Goal: Task Accomplishment & Management: Manage account settings

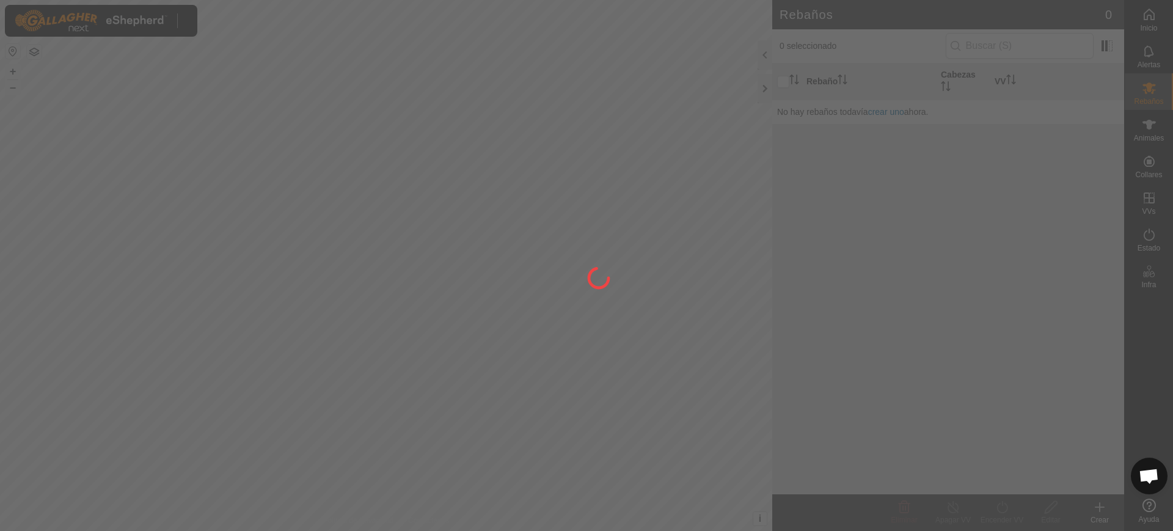
scroll to position [995, 0]
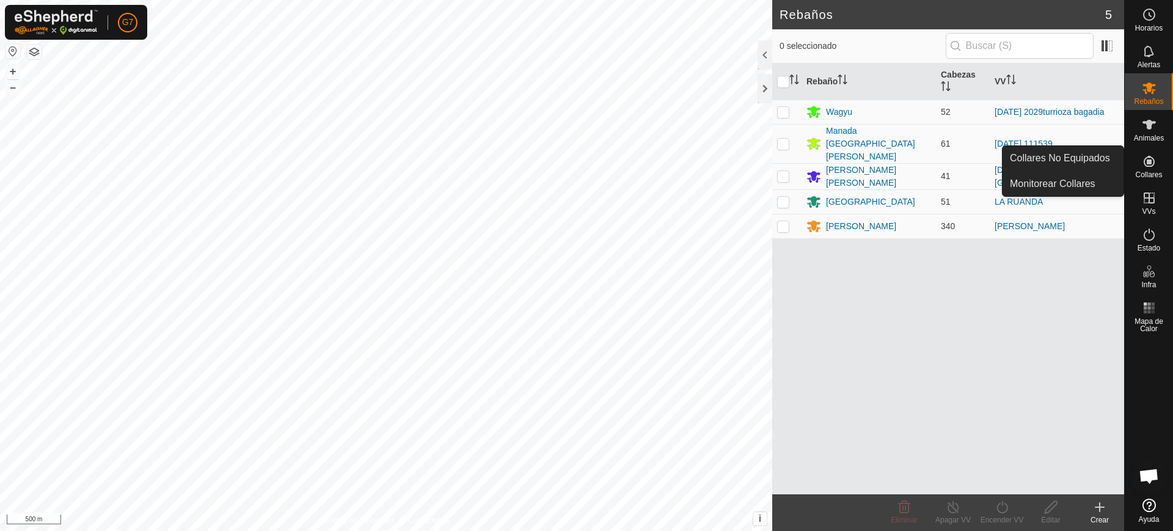
click at [1162, 168] on div "Collares" at bounding box center [1149, 165] width 48 height 37
click at [1080, 167] on link "Collares No Equipados" at bounding box center [1062, 158] width 121 height 24
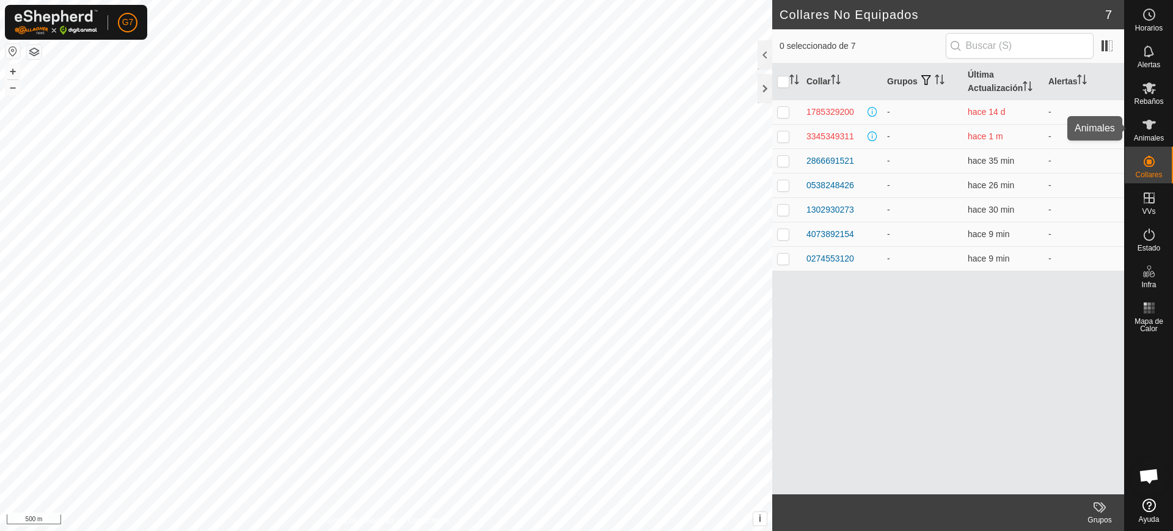
click at [1147, 137] on span "Animales" at bounding box center [1149, 137] width 30 height 7
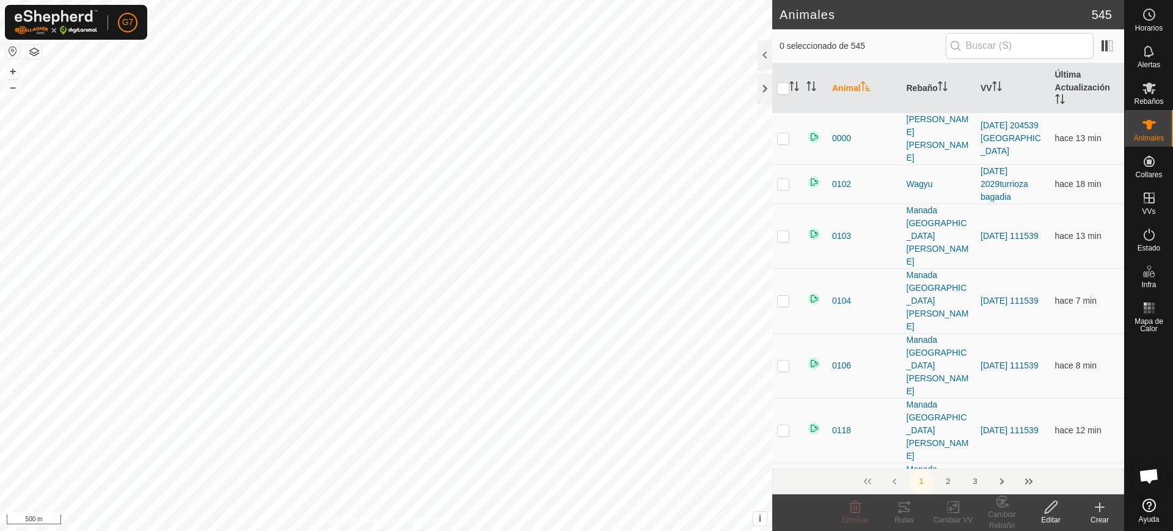
click at [10, 50] on button "button" at bounding box center [12, 51] width 15 height 15
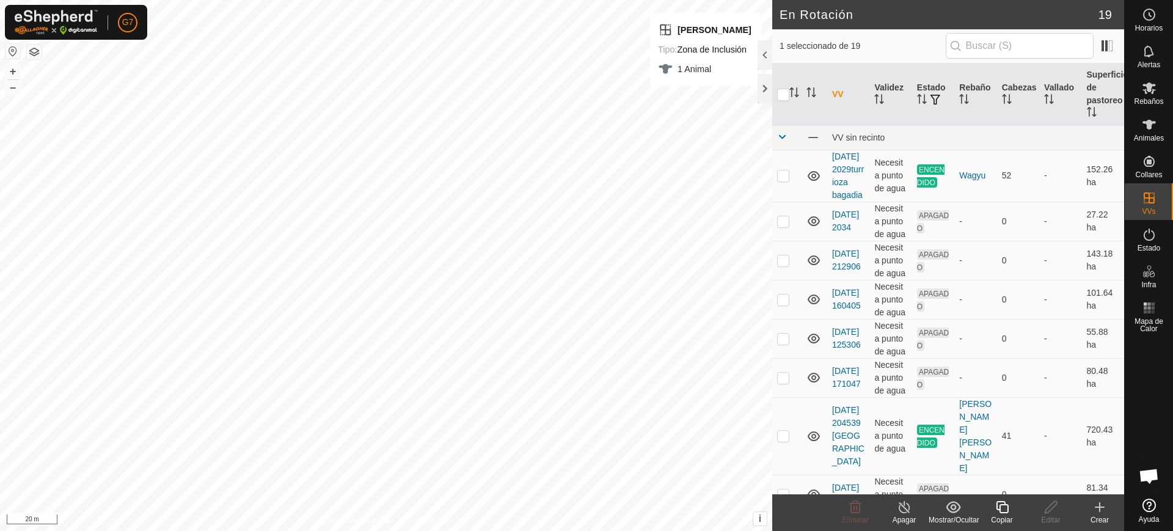
scroll to position [995, 0]
click at [116, 17] on div "G7 Mi Cuenta Ajustes Cerrar sesión" at bounding box center [76, 22] width 142 height 35
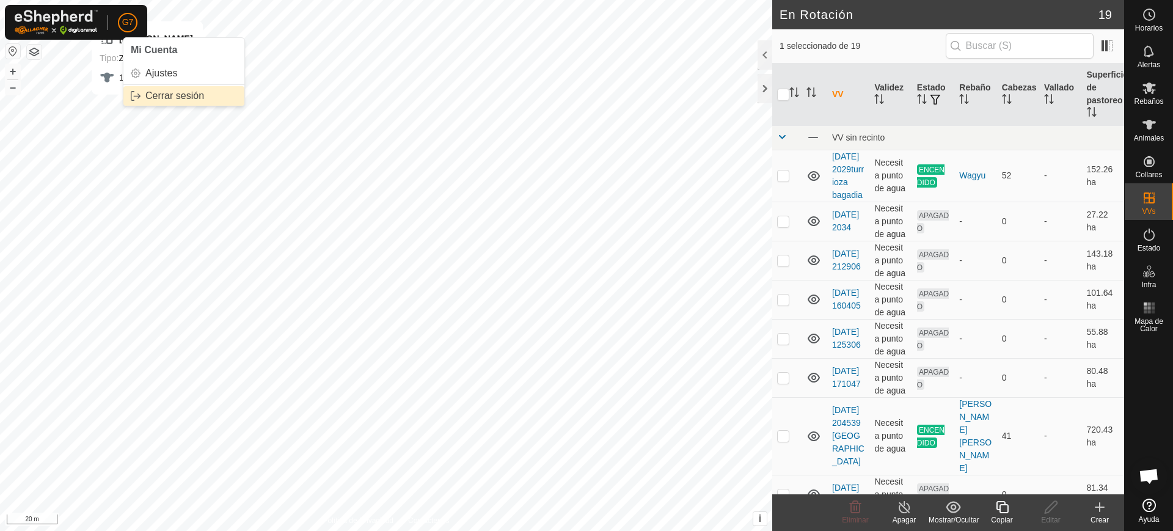
click at [165, 102] on link "Cerrar sesión" at bounding box center [183, 96] width 121 height 20
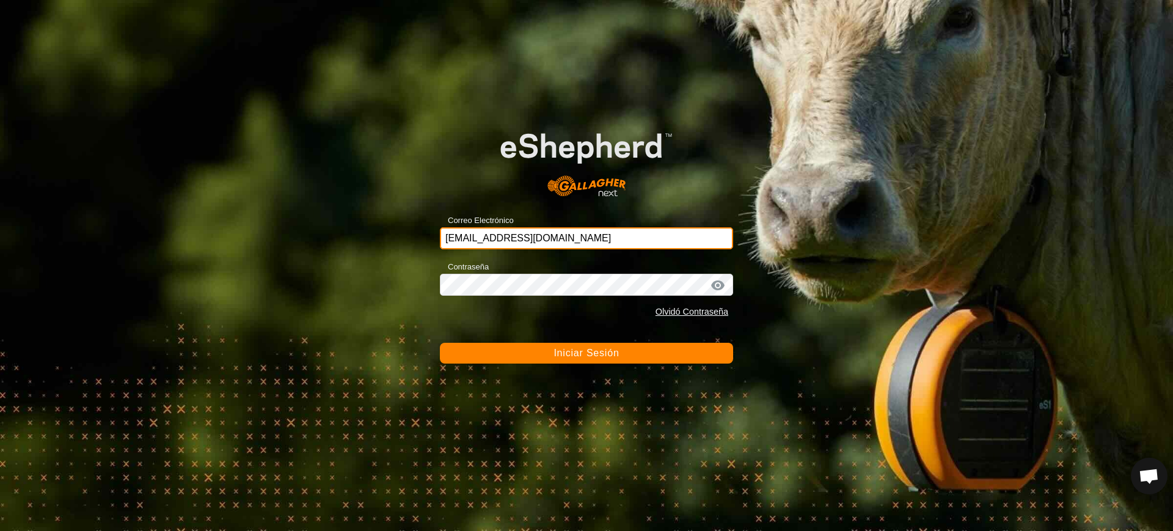
drag, startPoint x: 625, startPoint y: 240, endPoint x: 332, endPoint y: 228, distance: 293.5
click at [332, 228] on div "Correo Electrónico [PERSON_NAME][EMAIL_ADDRESS][DOMAIN_NAME] Contraseña Olvidó …" at bounding box center [586, 265] width 1173 height 531
type input "[EMAIL_ADDRESS][DOMAIN_NAME]"
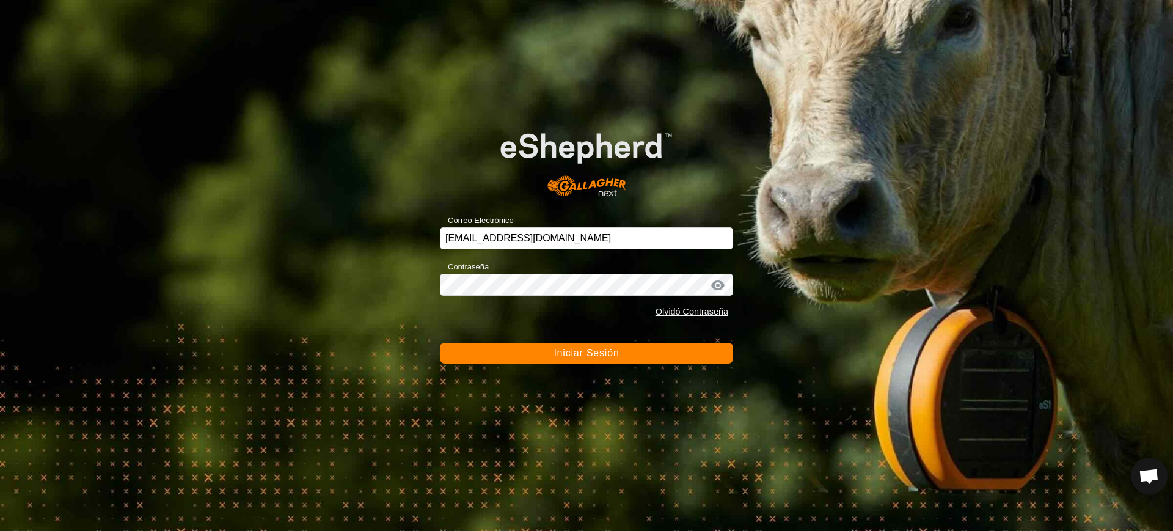
click at [573, 357] on span "Iniciar Sesión" at bounding box center [585, 353] width 65 height 10
